Goal: Transaction & Acquisition: Book appointment/travel/reservation

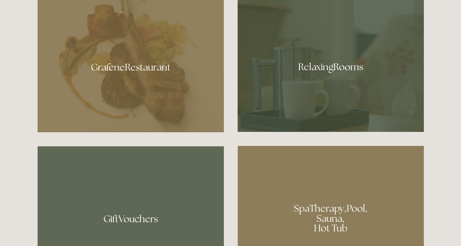
scroll to position [321, 0]
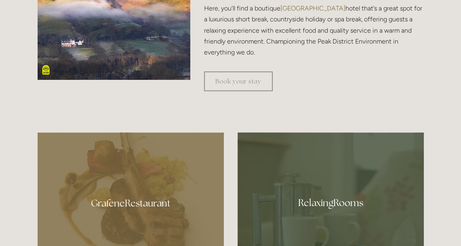
click at [381, 202] on div at bounding box center [331, 201] width 186 height 136
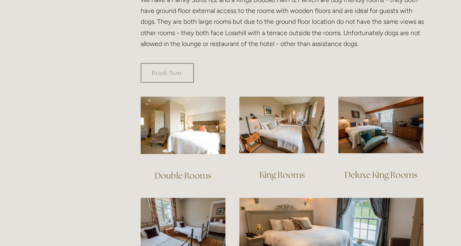
scroll to position [485, 0]
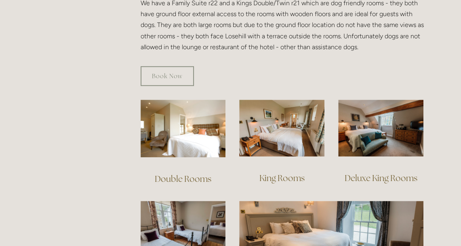
click at [296, 146] on div at bounding box center [281, 128] width 99 height 71
click at [297, 173] on link "King Rooms" at bounding box center [281, 178] width 45 height 11
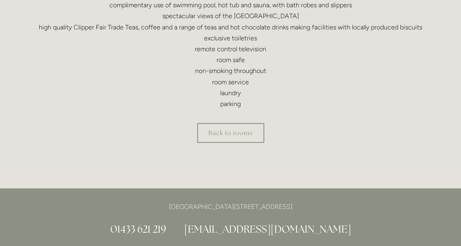
scroll to position [323, 0]
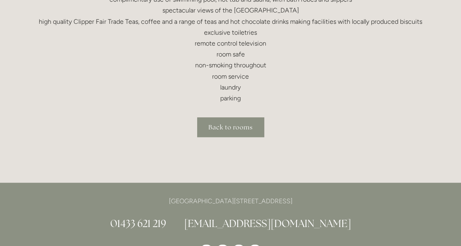
click at [238, 130] on link "Back to rooms" at bounding box center [230, 128] width 67 height 20
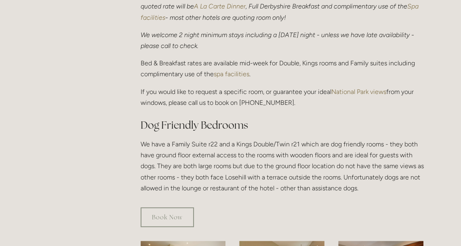
scroll to position [485, 0]
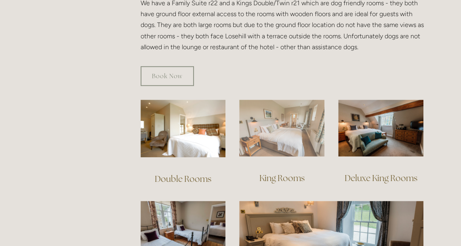
click at [319, 128] on img at bounding box center [281, 128] width 85 height 57
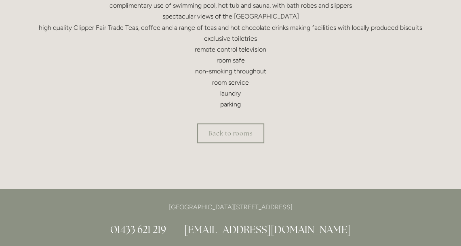
scroll to position [283, 0]
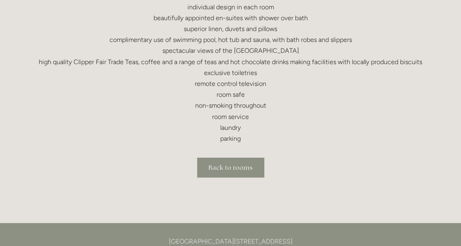
click at [223, 172] on link "Back to rooms" at bounding box center [230, 168] width 67 height 20
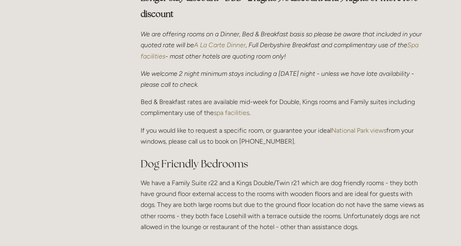
scroll to position [444, 0]
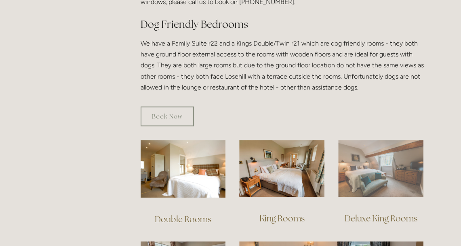
click at [365, 164] on img at bounding box center [380, 168] width 85 height 57
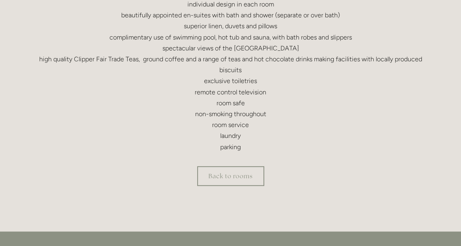
scroll to position [323, 0]
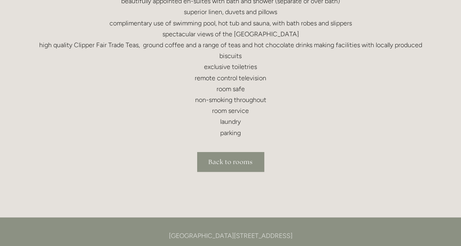
click at [236, 162] on link "Back to rooms" at bounding box center [230, 162] width 67 height 20
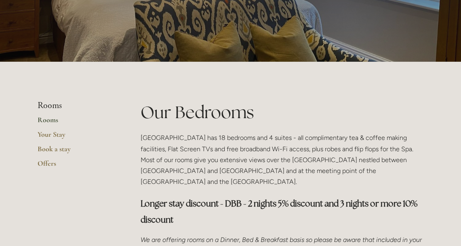
scroll to position [162, 0]
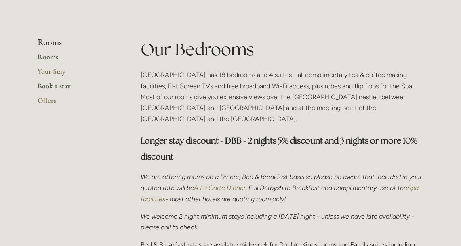
click at [66, 87] on link "Book a stay" at bounding box center [76, 89] width 77 height 15
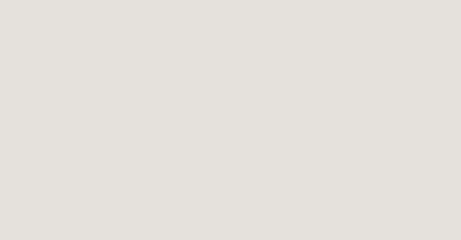
scroll to position [970, 0]
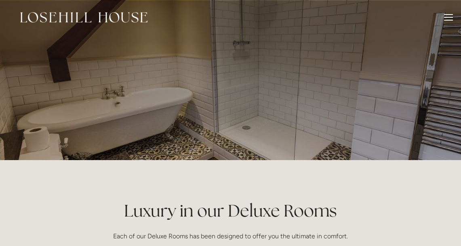
scroll to position [323, 0]
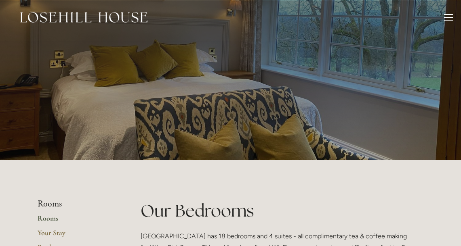
scroll to position [444, 0]
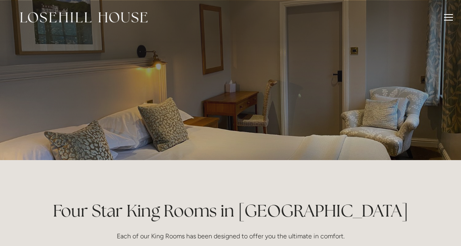
scroll to position [283, 0]
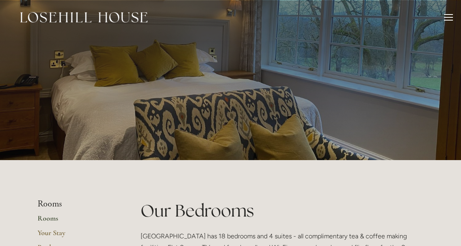
scroll to position [485, 0]
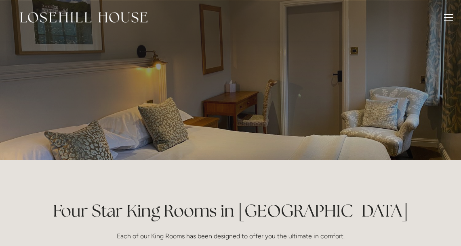
scroll to position [323, 0]
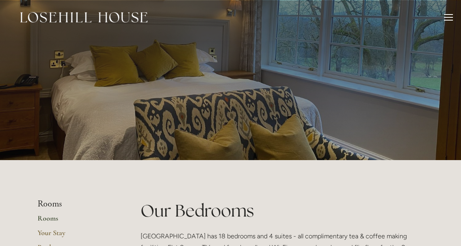
scroll to position [485, 0]
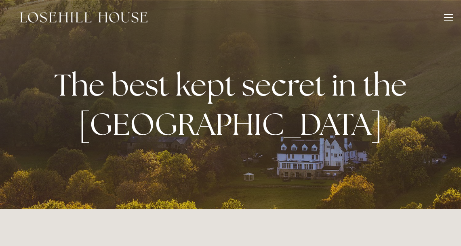
scroll to position [321, 0]
